Goal: Information Seeking & Learning: Learn about a topic

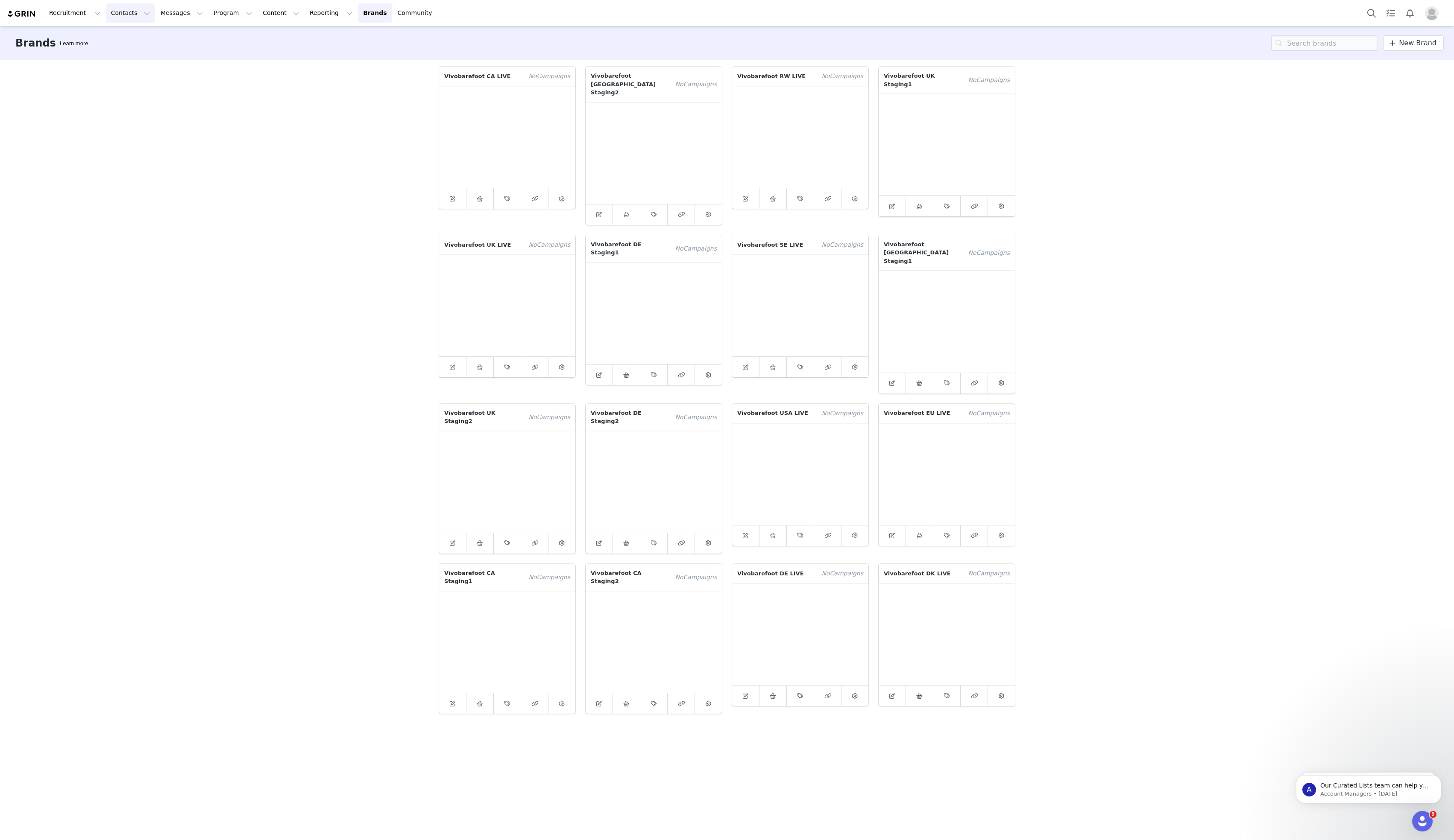
click at [121, 15] on button "Contacts Contacts" at bounding box center [130, 13] width 49 height 19
click at [199, 49] on div "Brands Learn more New Brand" at bounding box center [727, 43] width 1454 height 34
click at [73, 16] on button "Recruitment Recruitment" at bounding box center [75, 13] width 62 height 19
click at [151, 49] on div "Brands Learn more New Brand" at bounding box center [727, 43] width 1454 height 34
click at [124, 15] on button "Contacts Contacts" at bounding box center [130, 13] width 49 height 19
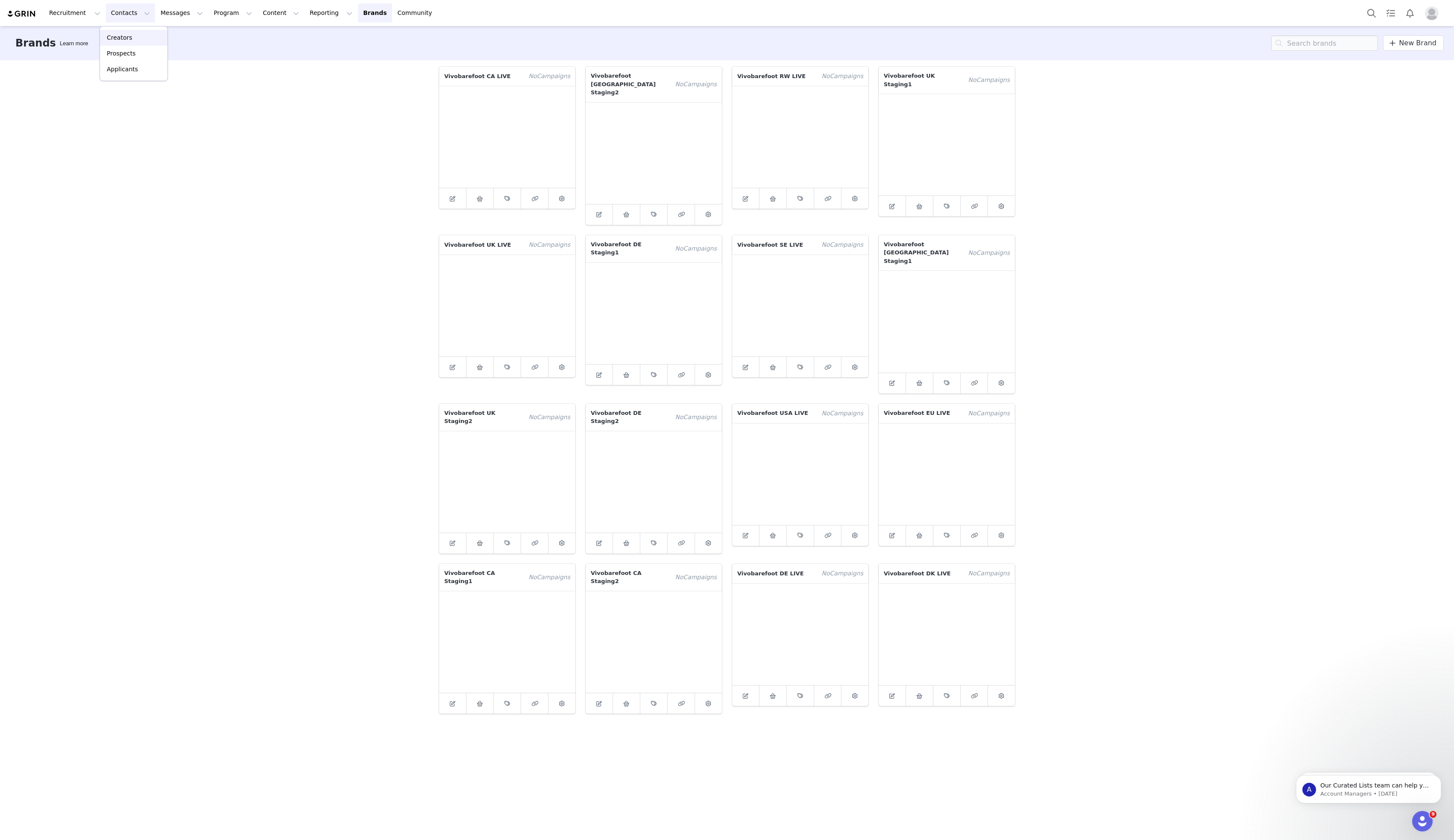
click at [128, 41] on p "Creators" at bounding box center [119, 38] width 25 height 9
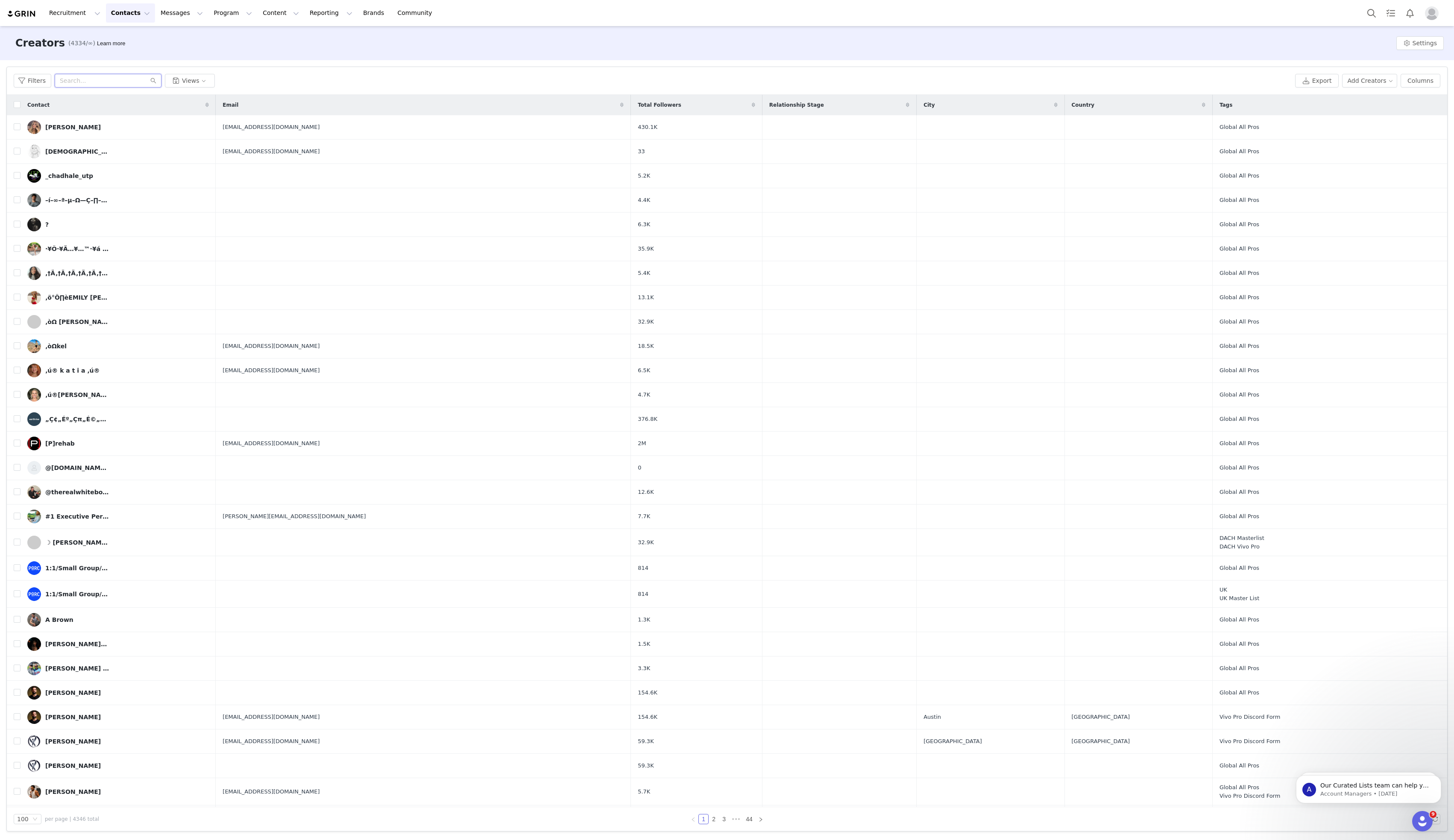
click at [121, 83] on input "text" at bounding box center [108, 81] width 107 height 14
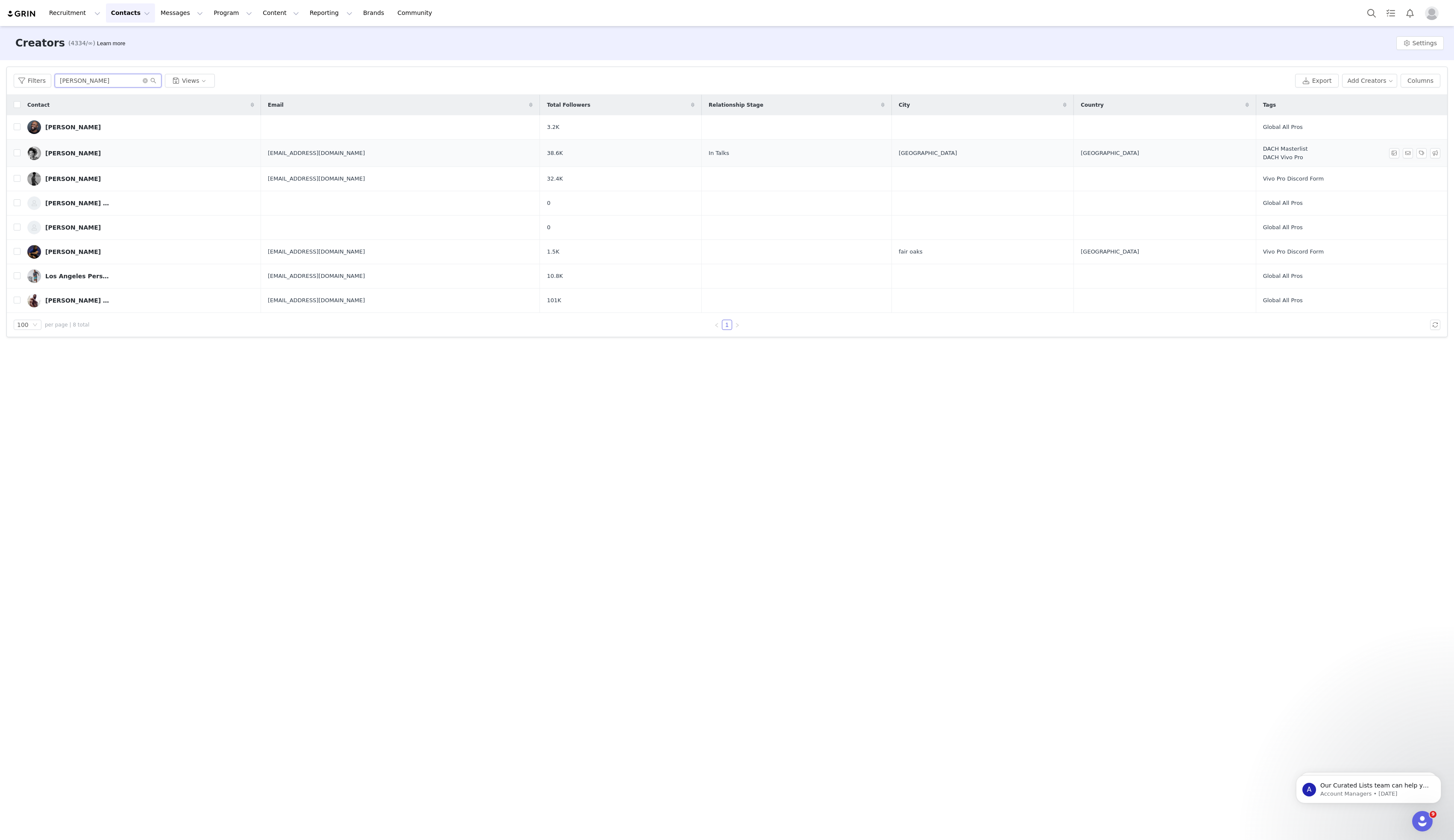
type input "[PERSON_NAME]"
click at [73, 155] on div "[PERSON_NAME]" at bounding box center [73, 153] width 55 height 7
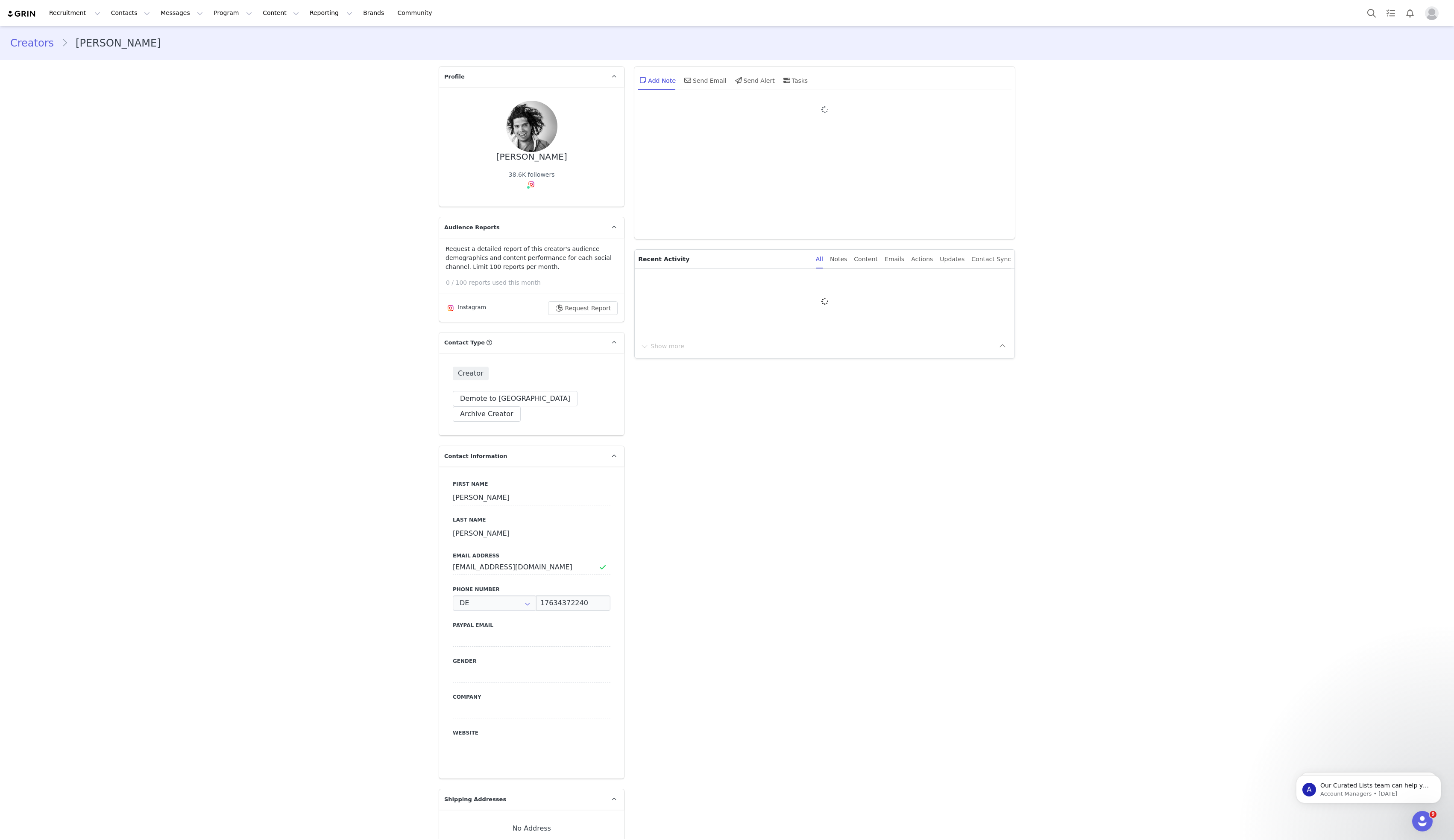
type input "+49 ([GEOGRAPHIC_DATA])"
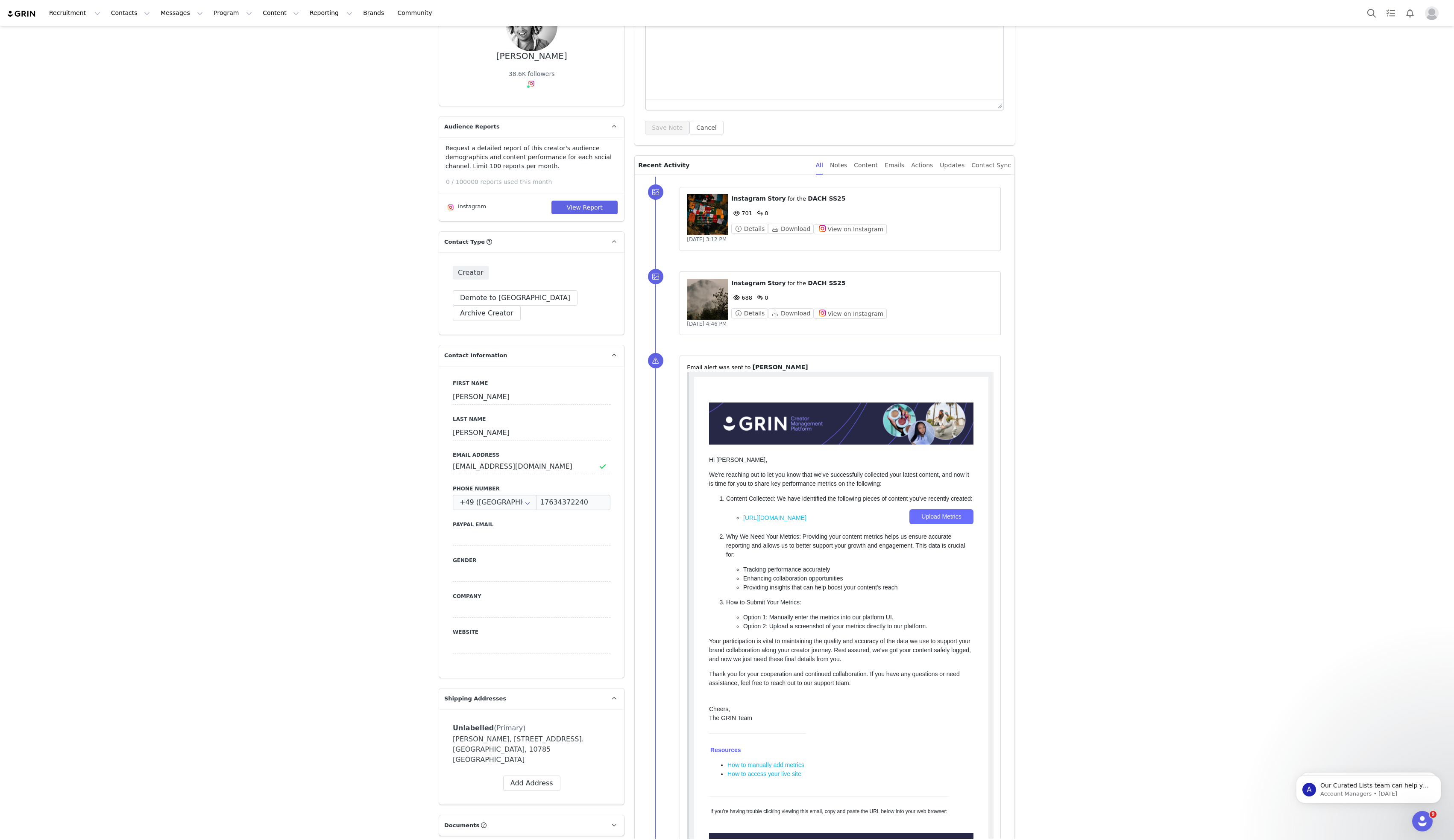
scroll to position [81, 0]
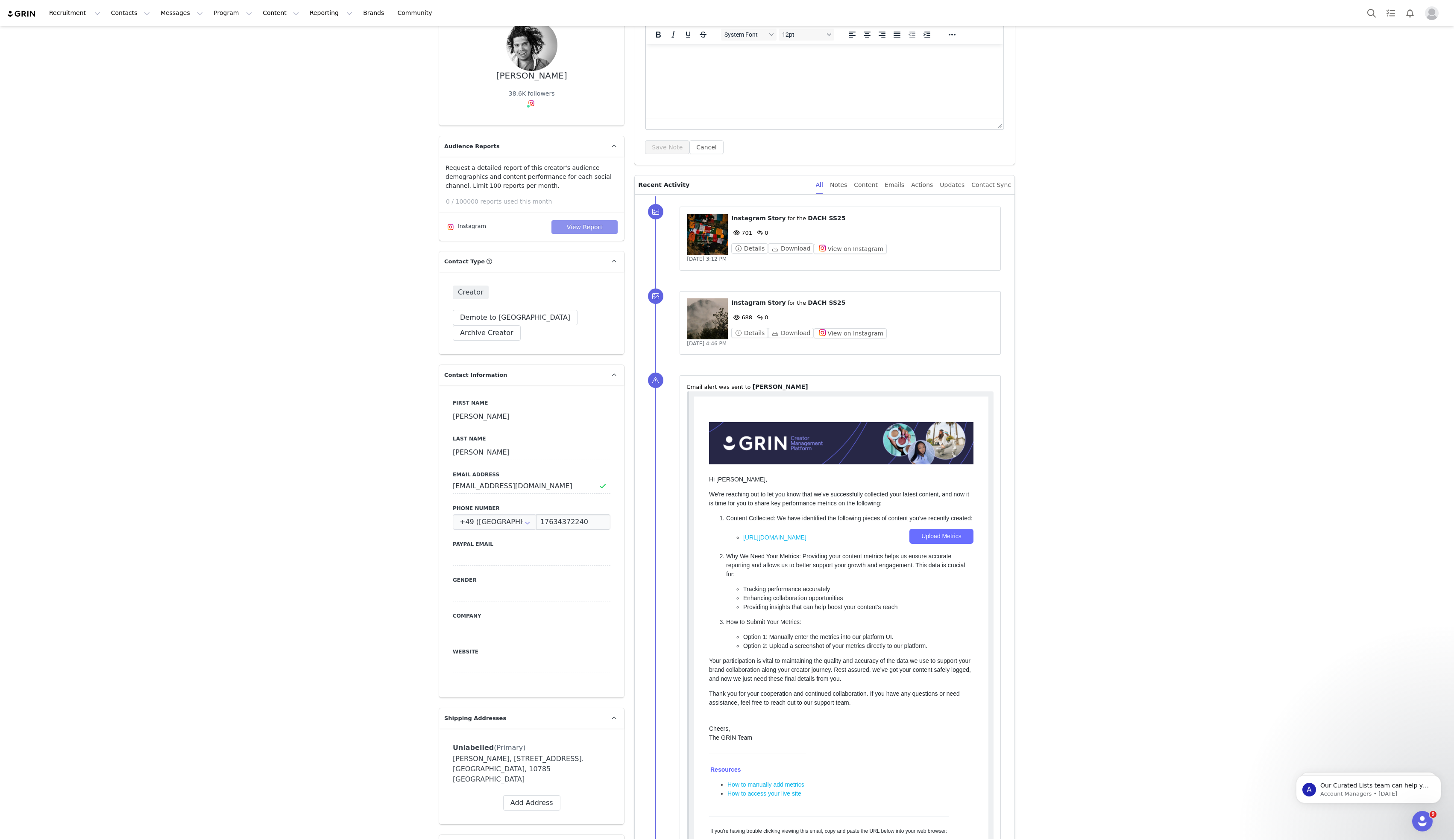
click at [593, 223] on button "View Report" at bounding box center [584, 227] width 66 height 14
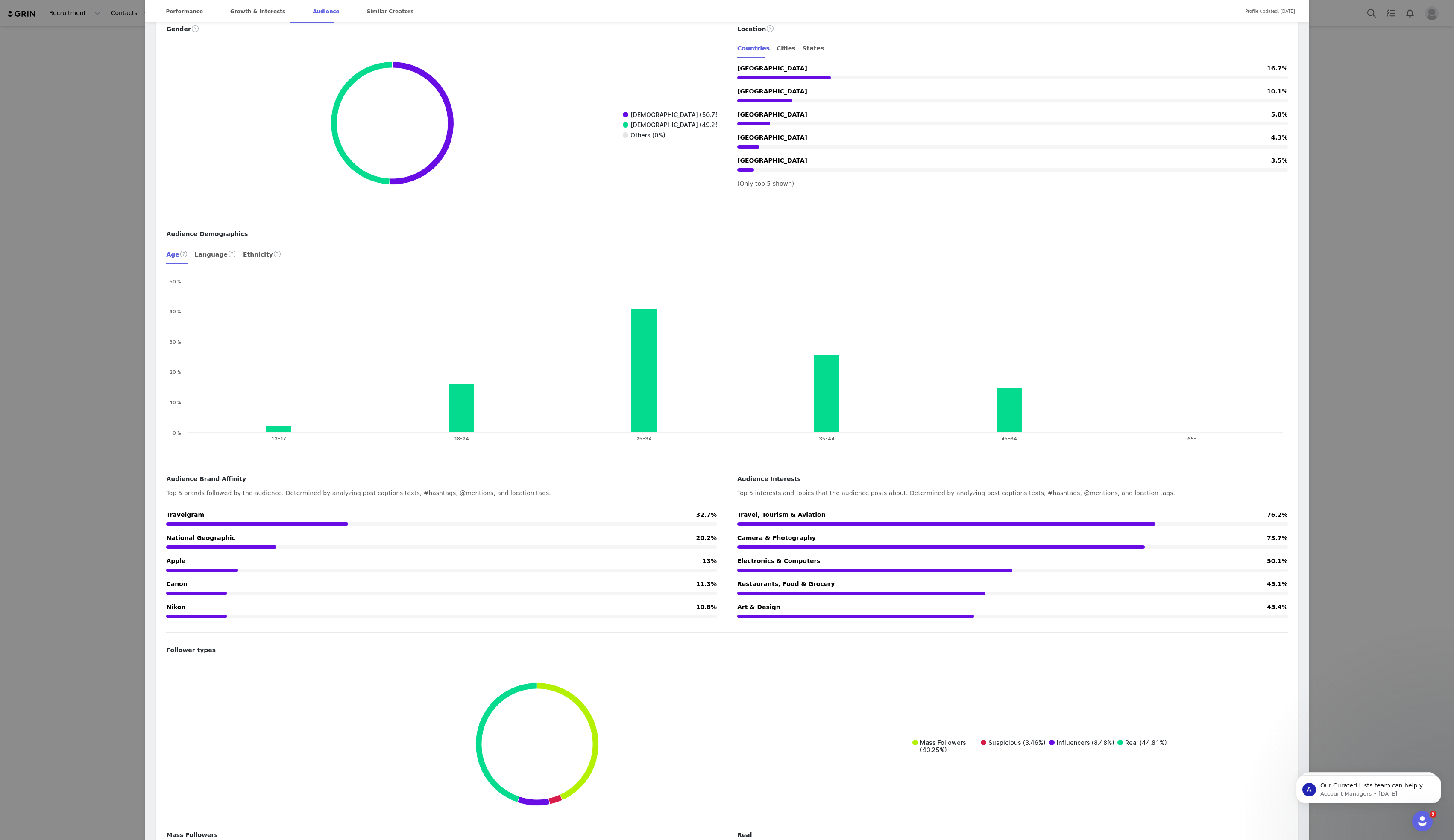
scroll to position [1079, 0]
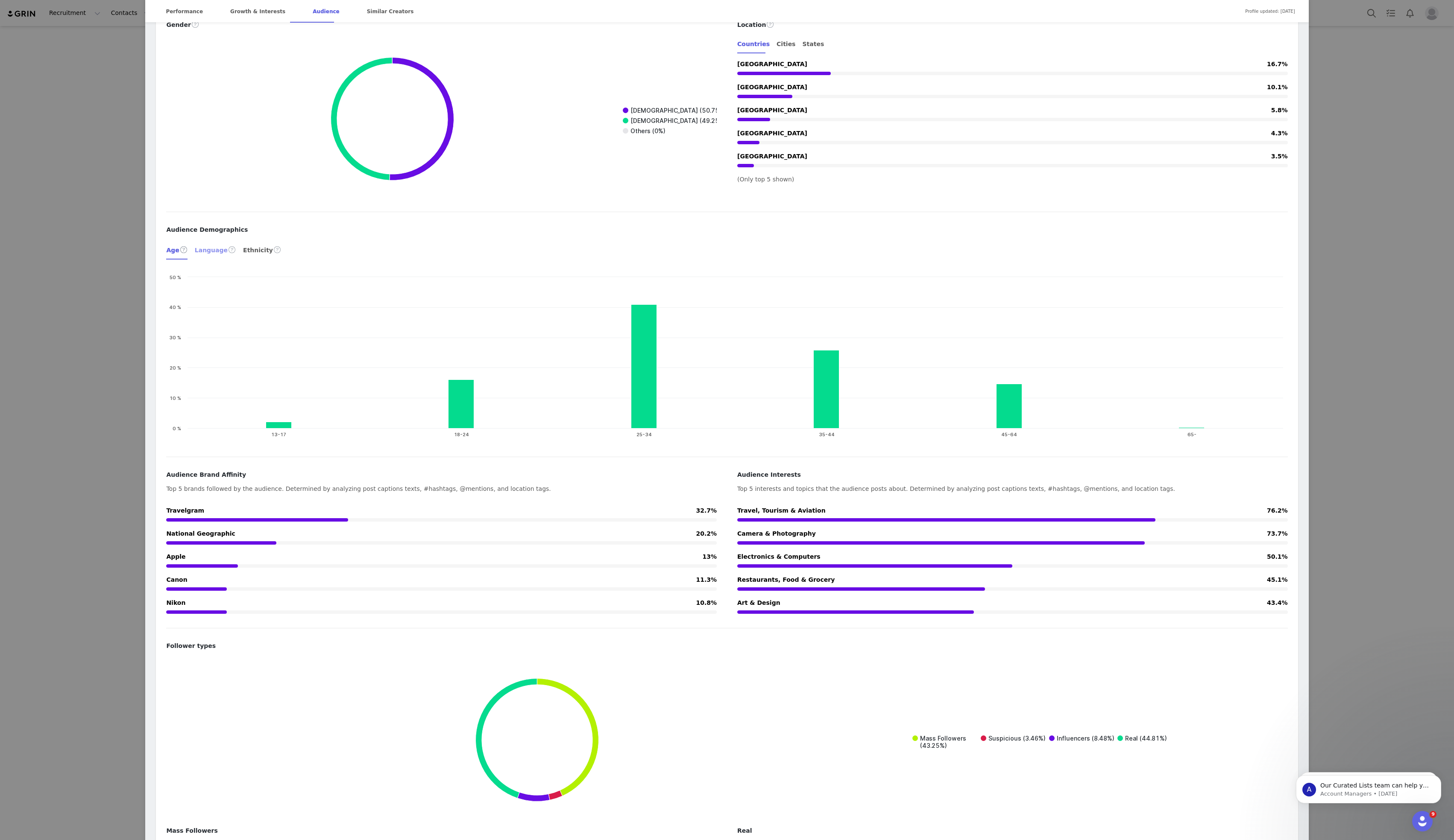
click at [211, 240] on div "Language" at bounding box center [215, 250] width 41 height 20
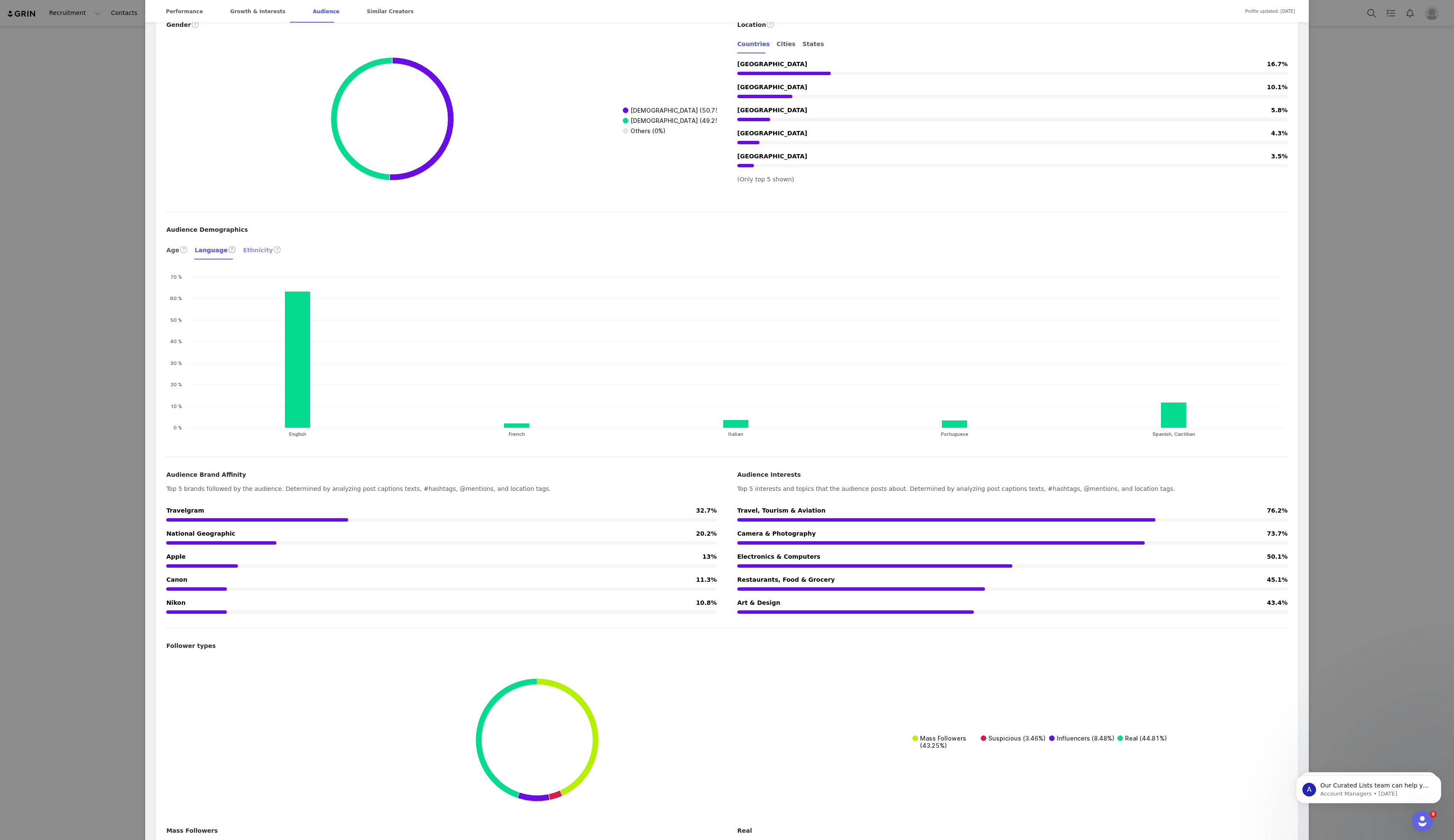
click at [252, 243] on div "Ethnicity" at bounding box center [262, 250] width 38 height 20
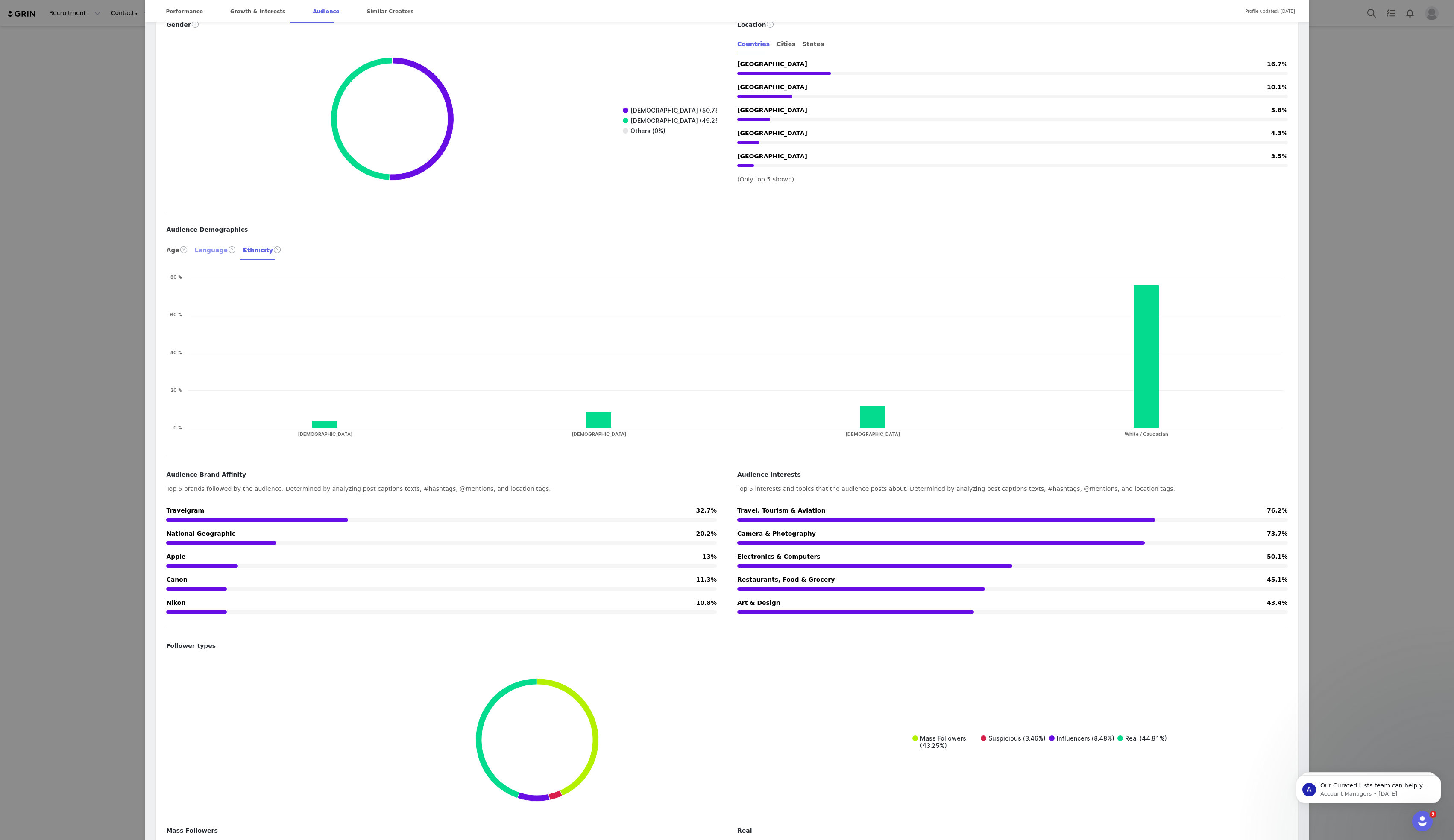
click at [215, 243] on div "Language" at bounding box center [215, 250] width 41 height 20
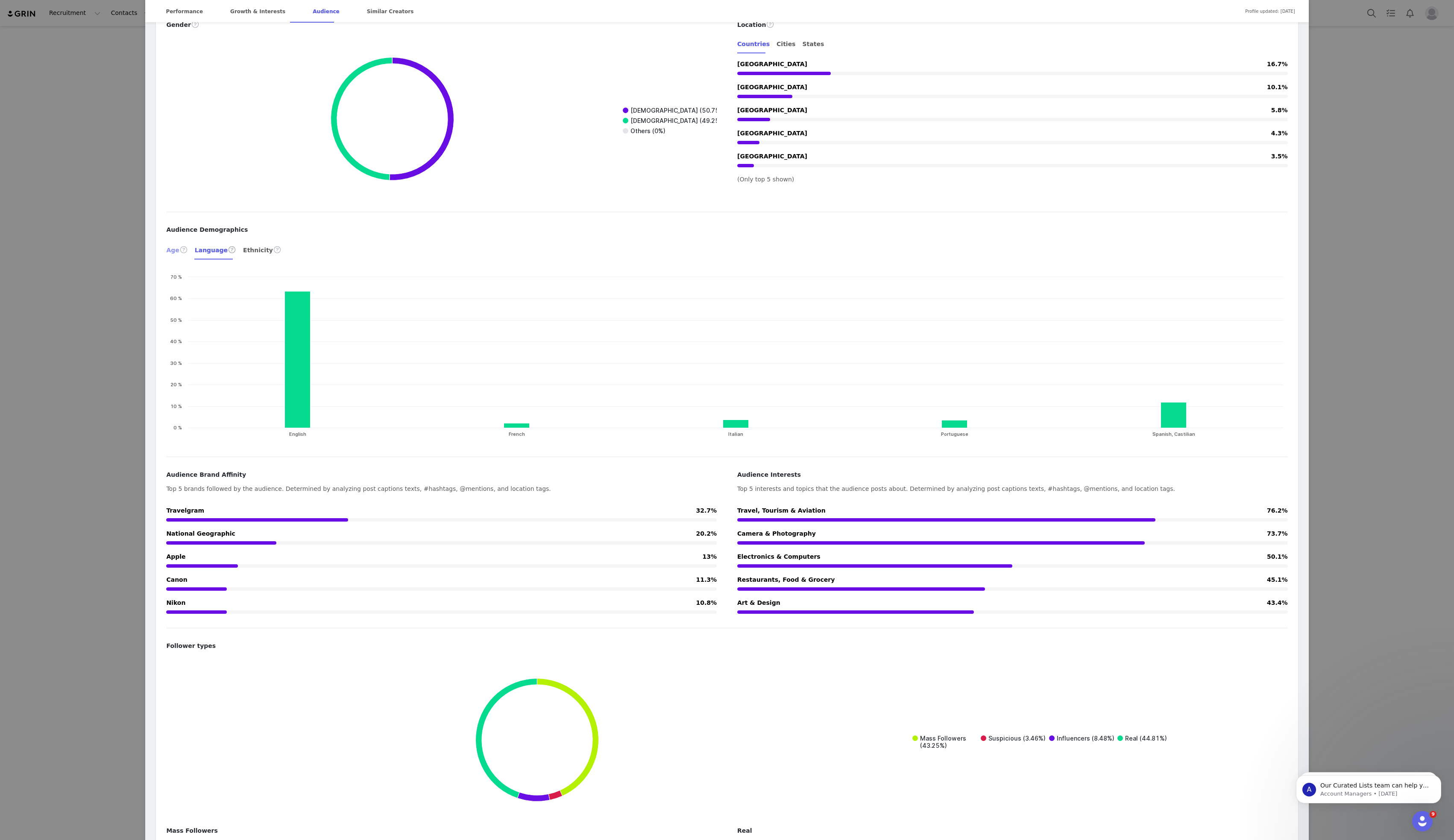
click at [174, 243] on div "Age" at bounding box center [177, 250] width 21 height 20
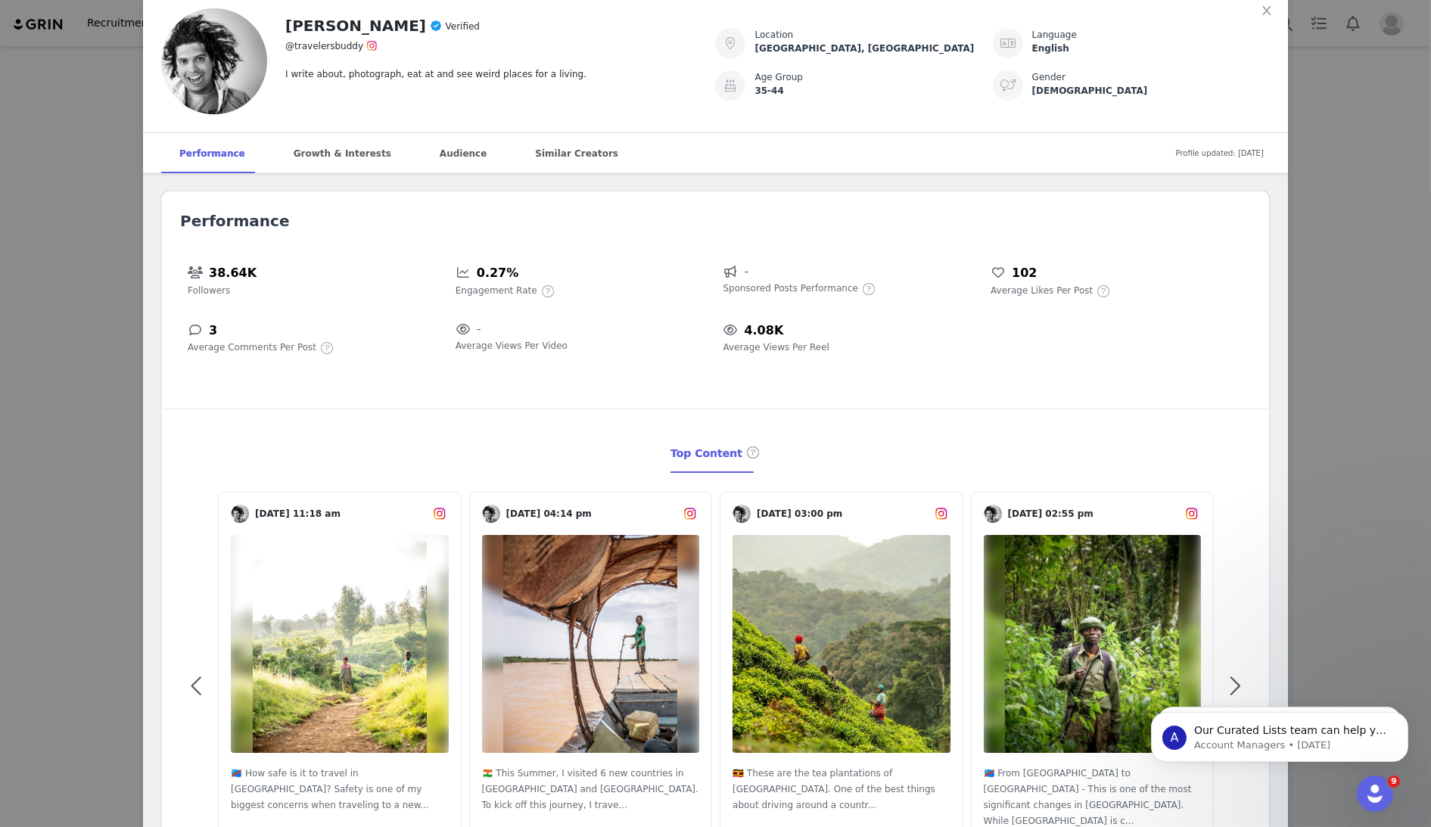
scroll to position [3, 0]
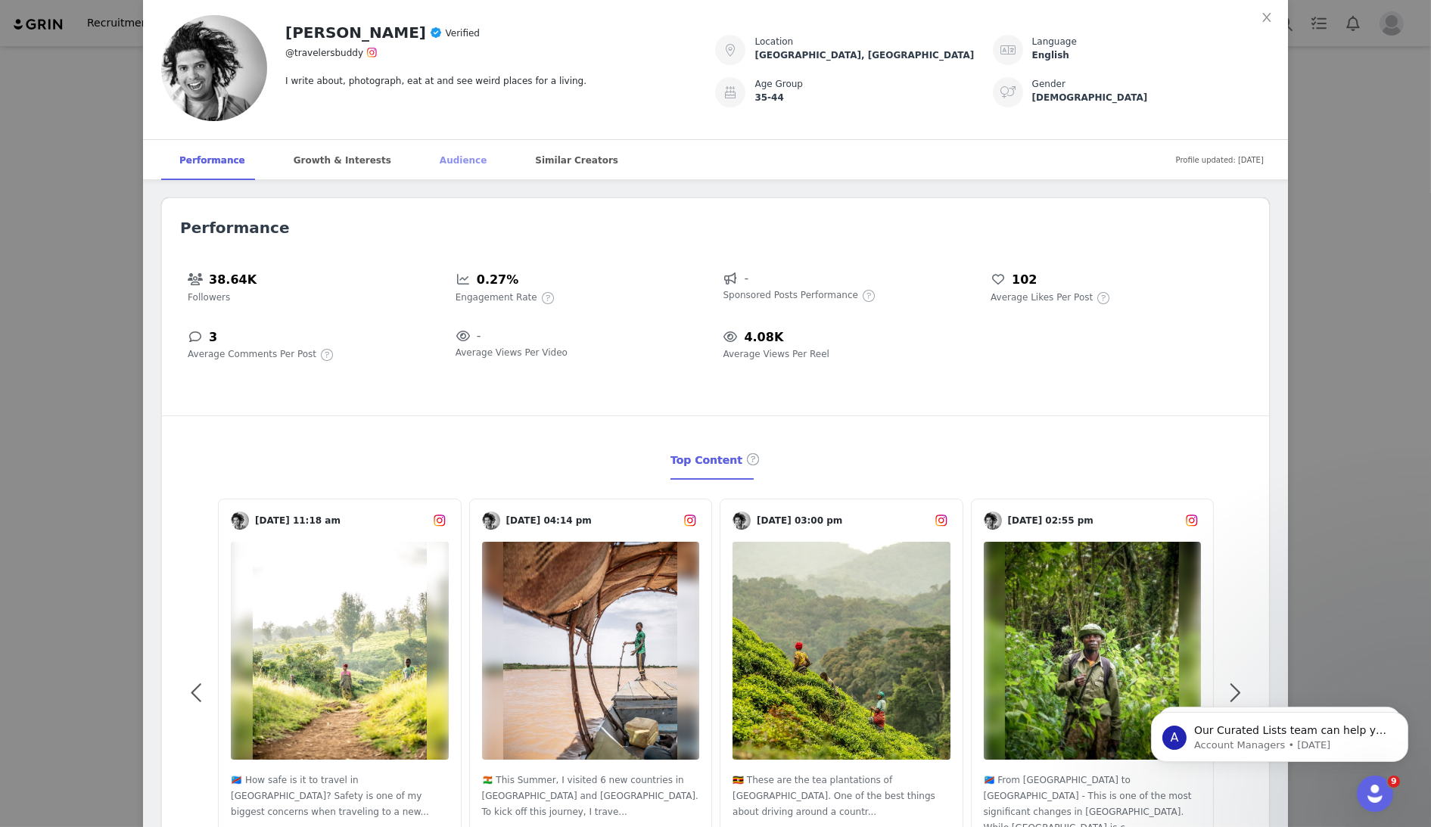
click at [440, 162] on div "Audience" at bounding box center [463, 160] width 83 height 41
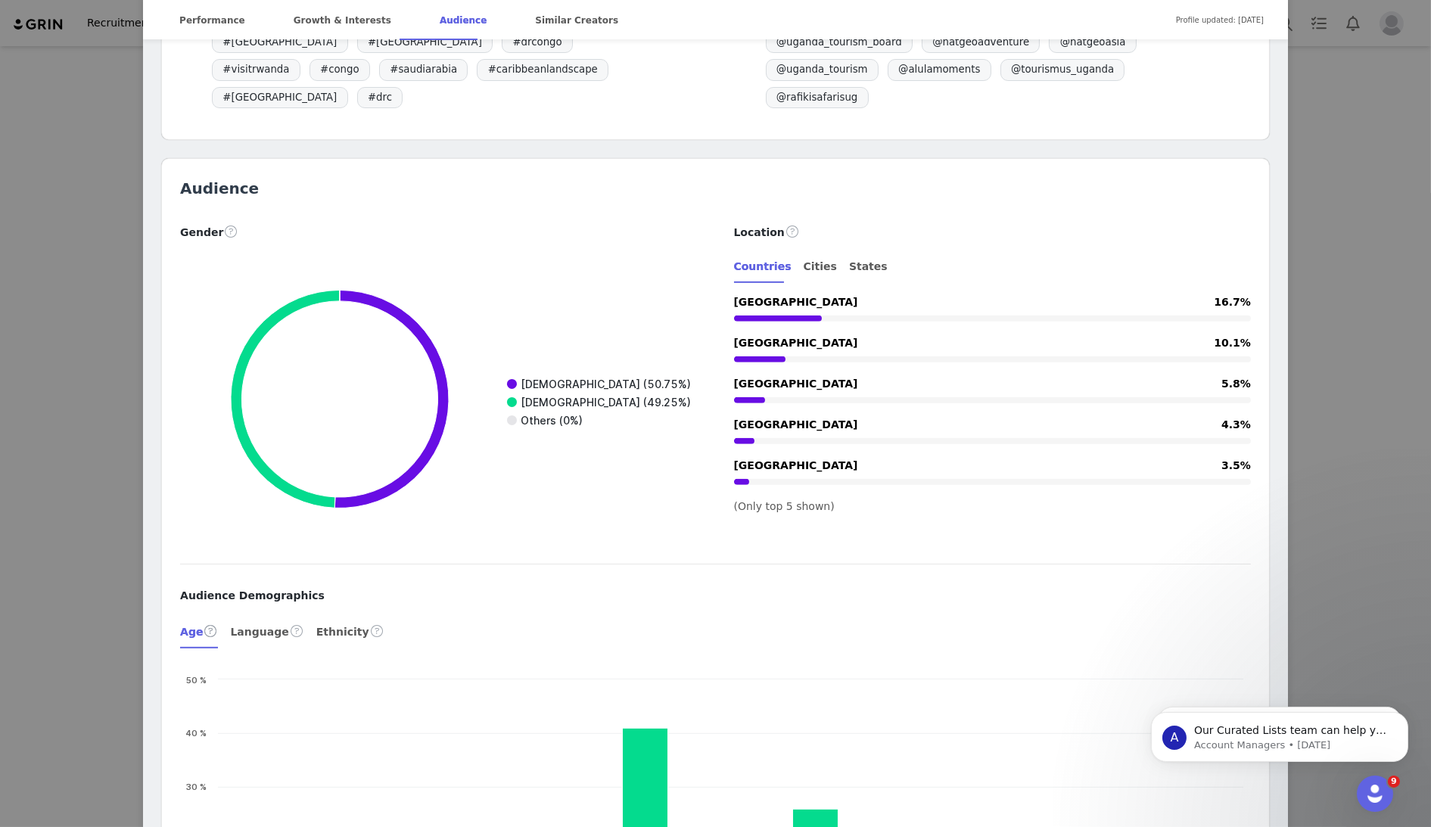
scroll to position [1762, 0]
